Goal: Find specific page/section: Find specific page/section

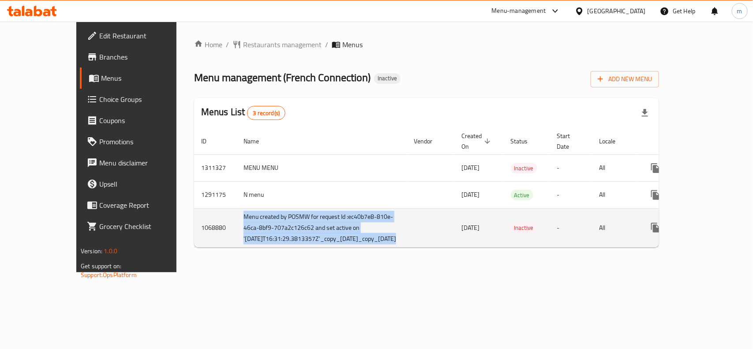
drag, startPoint x: 193, startPoint y: 207, endPoint x: 384, endPoint y: 225, distance: 191.5
click at [380, 228] on tr "1068880 Menu created by POSMW for request Id :ec40b7e8-810e-46ca-8bf9-707a2c126…" at bounding box center [465, 227] width 543 height 39
click at [407, 218] on td "enhanced table" at bounding box center [431, 227] width 48 height 39
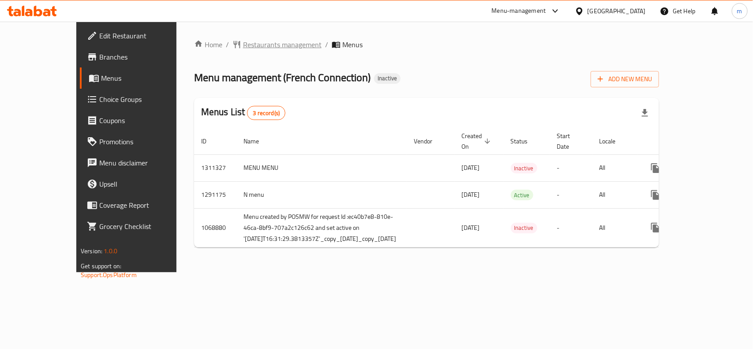
click at [243, 45] on span "Restaurants management" at bounding box center [282, 44] width 79 height 11
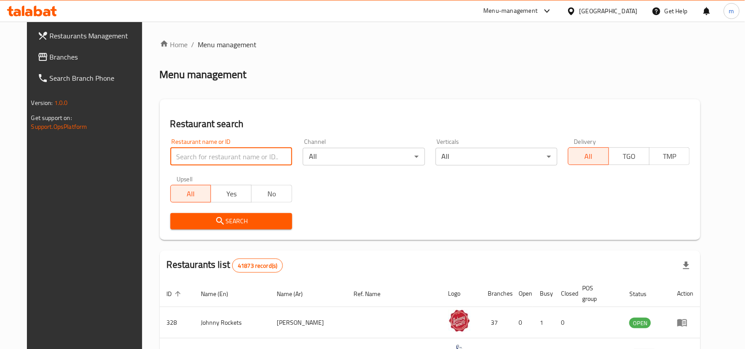
click at [213, 155] on input "search" at bounding box center [231, 157] width 122 height 18
type input "330"
click button "Search" at bounding box center [231, 221] width 122 height 16
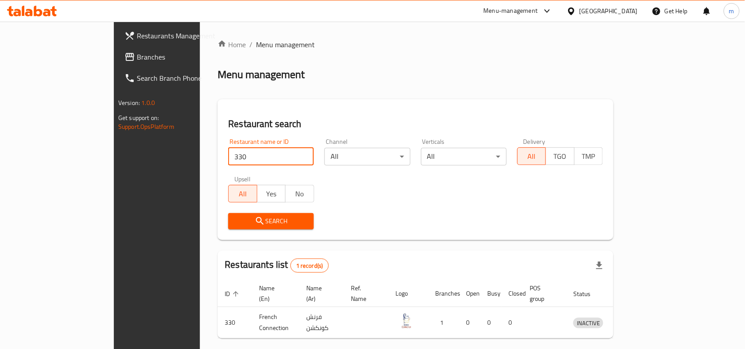
click at [117, 63] on link "Branches" at bounding box center [177, 56] width 121 height 21
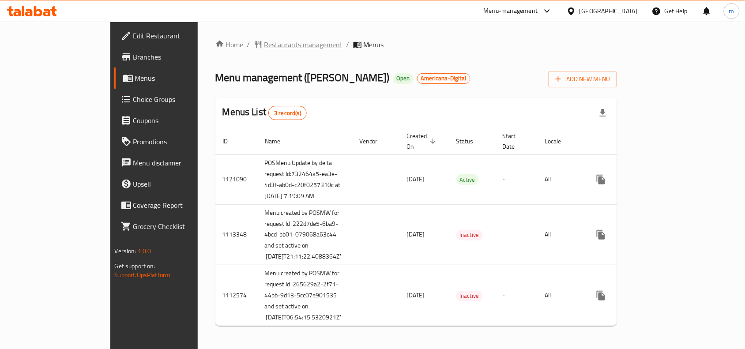
click at [264, 45] on span "Restaurants management" at bounding box center [303, 44] width 79 height 11
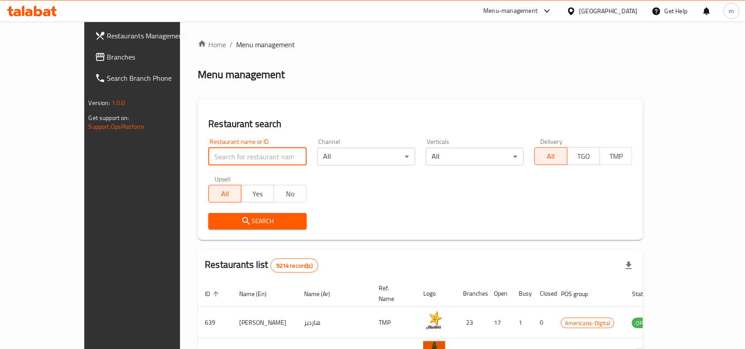
click at [208, 159] on input "search" at bounding box center [257, 157] width 98 height 18
type input "639"
click button "Search" at bounding box center [257, 221] width 98 height 16
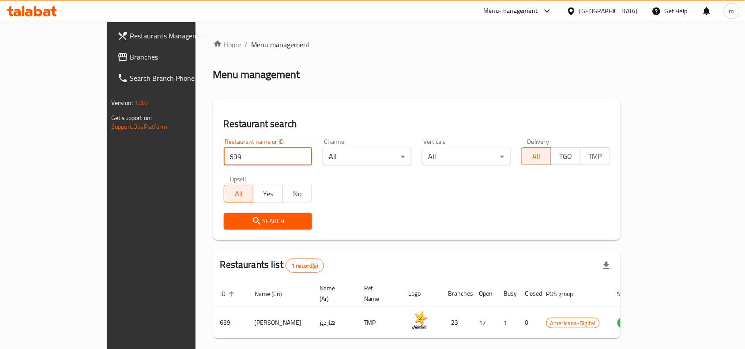
click at [388, 223] on div "Search" at bounding box center [416, 221] width 397 height 27
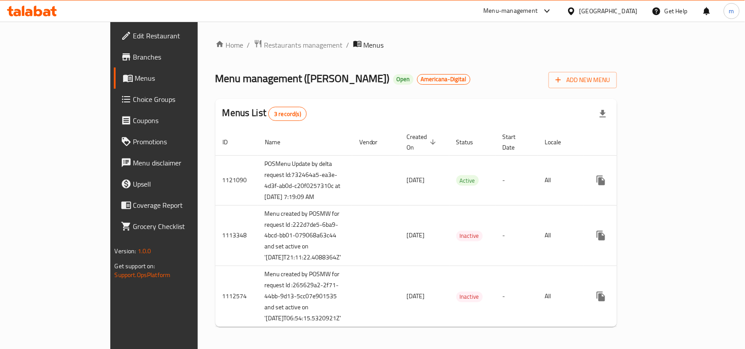
click at [624, 15] on div "Qatar" at bounding box center [609, 11] width 58 height 10
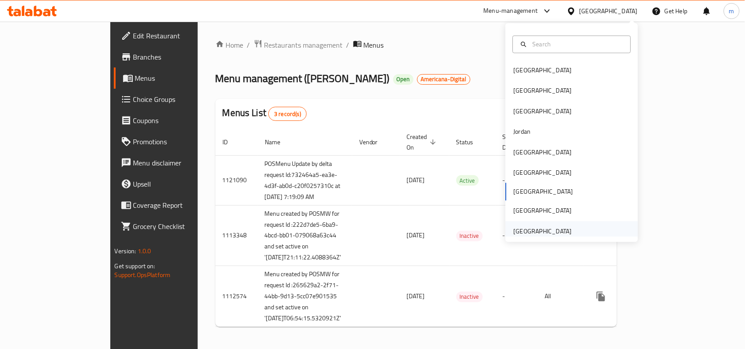
click at [537, 228] on div "[GEOGRAPHIC_DATA]" at bounding box center [543, 231] width 58 height 10
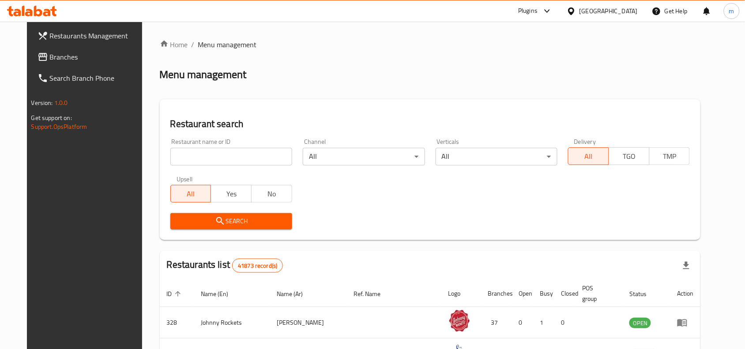
click at [71, 58] on span "Branches" at bounding box center [97, 57] width 94 height 11
